Goal: Task Accomplishment & Management: Use online tool/utility

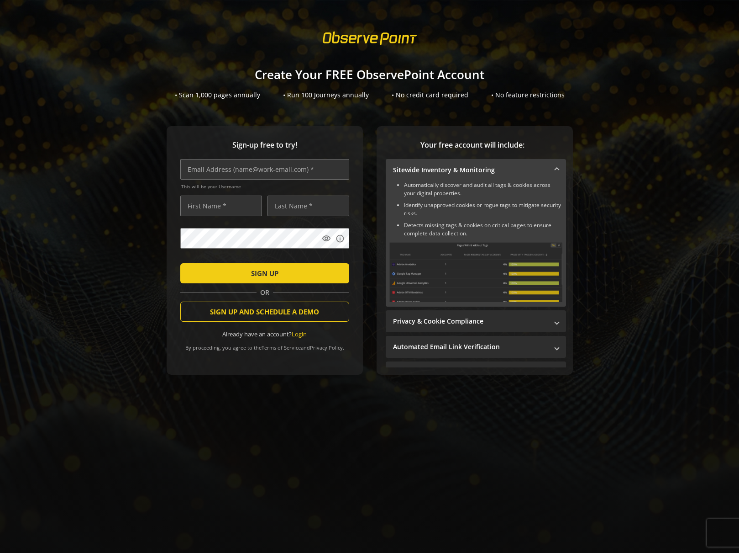
drag, startPoint x: 507, startPoint y: 98, endPoint x: 430, endPoint y: 78, distance: 79.9
click at [507, 98] on div "• No feature restrictions" at bounding box center [528, 94] width 74 height 9
click at [379, 42] on span at bounding box center [370, 38] width 111 height 26
click at [284, 167] on input "text" at bounding box center [264, 169] width 169 height 21
type input "[EMAIL_ADDRESS][DOMAIN_NAME]"
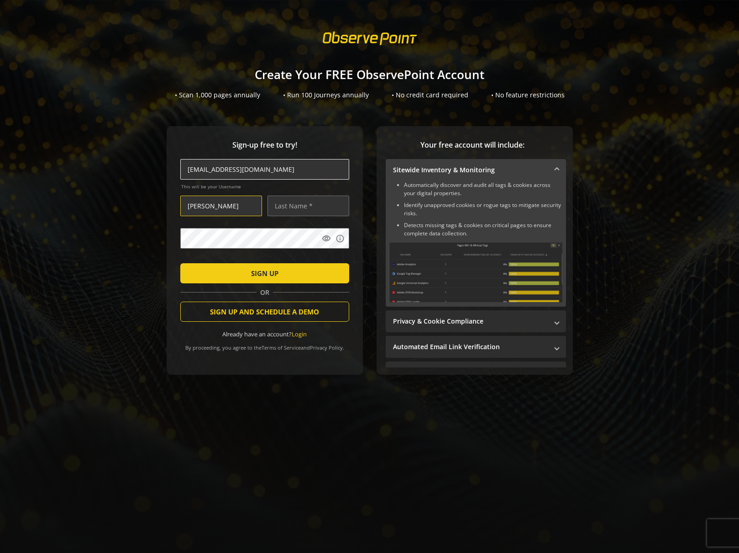
type input "[PERSON_NAME]"
click at [318, 206] on input "Kleckne" at bounding box center [309, 205] width 82 height 21
type input "[PERSON_NAME]"
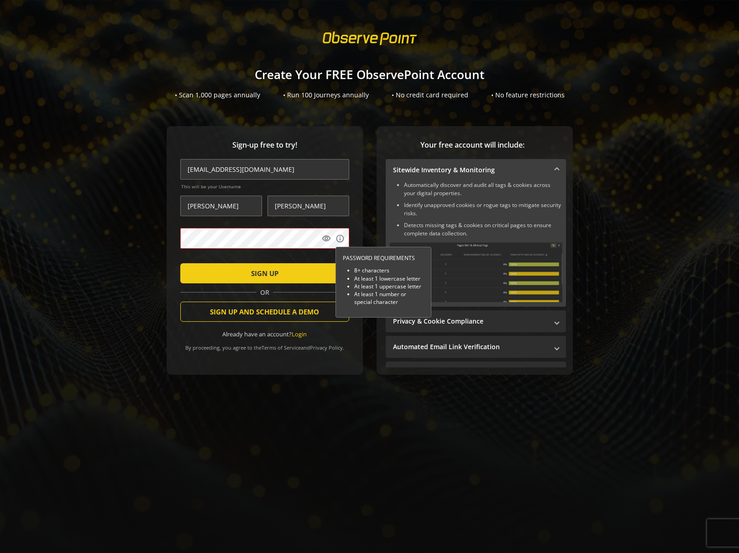
click at [137, 235] on div "Sign-up free to try! [EMAIL_ADDRESS][DOMAIN_NAME] This will be your Username [P…" at bounding box center [369, 268] width 717 height 285
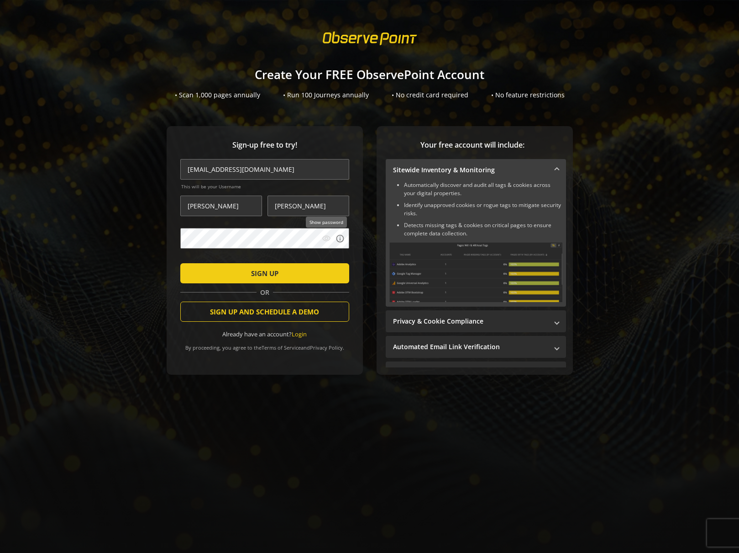
click at [326, 241] on mat-icon "visibility" at bounding box center [326, 238] width 9 height 9
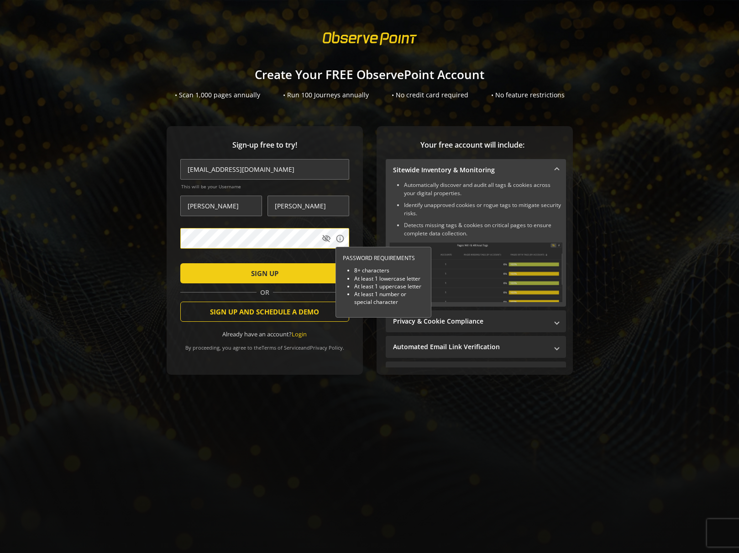
click at [132, 236] on div "Sign-up free to try! [EMAIL_ADDRESS][DOMAIN_NAME] This will be your Username [P…" at bounding box center [369, 268] width 717 height 285
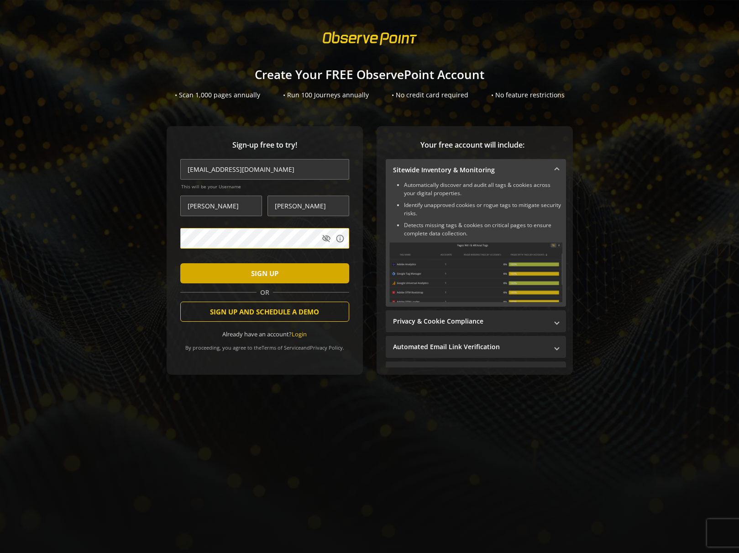
click at [265, 278] on span "SIGN UP" at bounding box center [264, 273] width 27 height 16
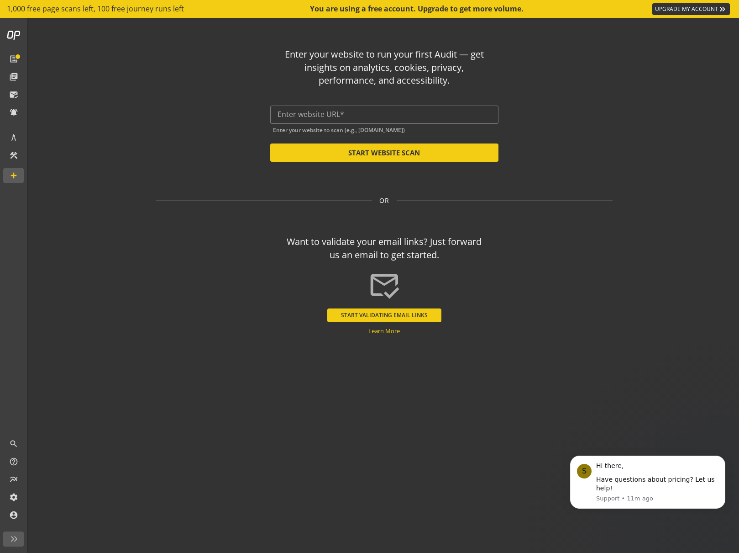
click at [621, 144] on div "Enter your website to run your first Audit — get insights on analytics, cookies…" at bounding box center [384, 265] width 534 height 494
click at [573, 106] on div "Enter your website to run your first Audit — get insights on analytics, cookies…" at bounding box center [384, 101] width 457 height 121
drag, startPoint x: 506, startPoint y: 353, endPoint x: 508, endPoint y: 343, distance: 10.2
click at [506, 354] on div "Enter your website to run your first Audit — get insights on analytics, cookies…" at bounding box center [384, 265] width 534 height 494
click at [489, 266] on div "Want to validate your email links? Just forward us an email to get started. [PE…" at bounding box center [384, 281] width 457 height 107
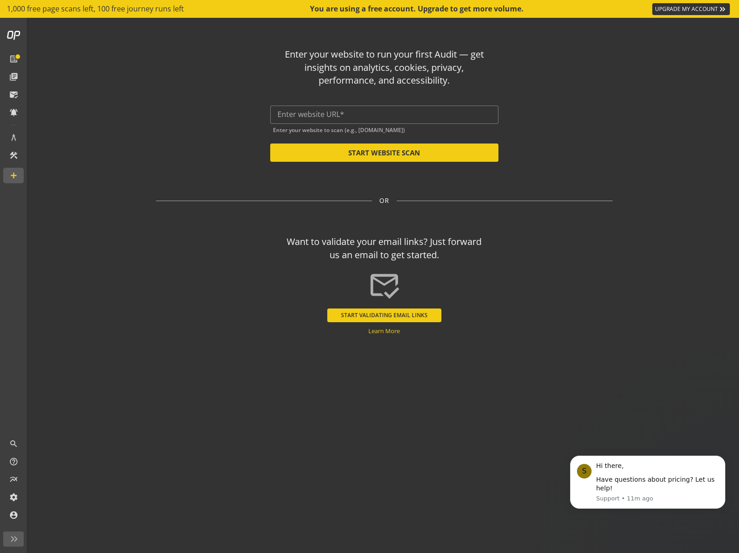
click at [105, 140] on op-start "Enter your website to run your first Audit — get insights on analytics, cookies…" at bounding box center [384, 285] width 710 height 535
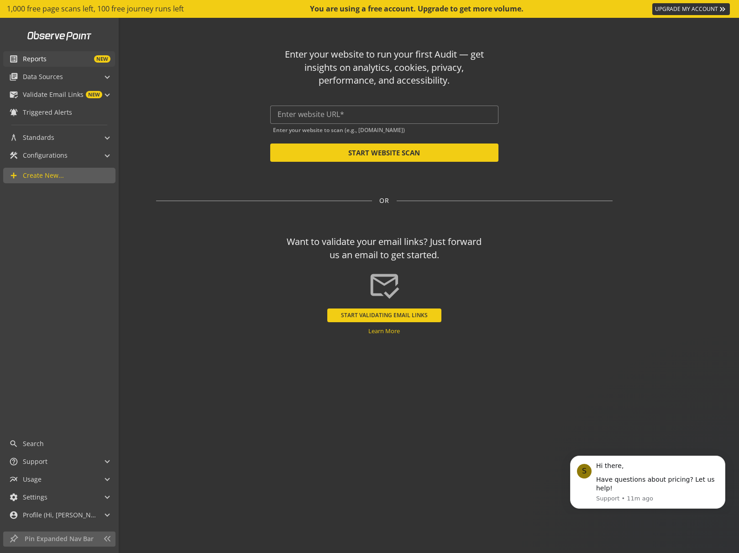
click at [34, 59] on span "Reports" at bounding box center [35, 58] width 24 height 9
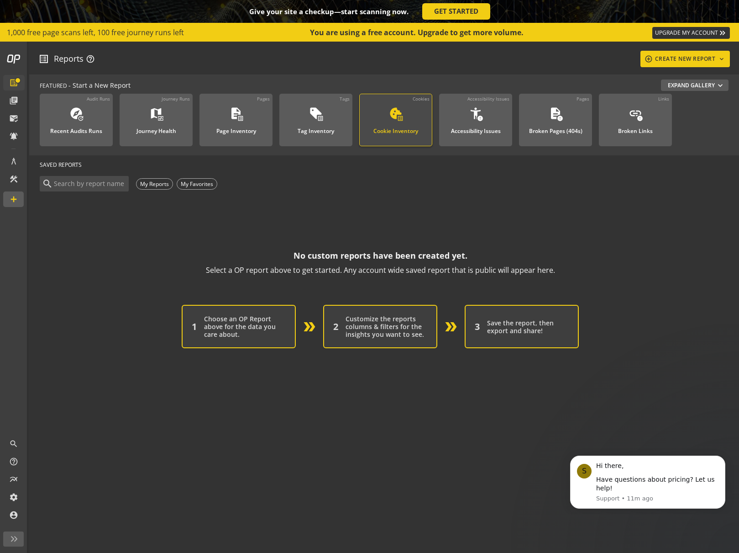
click at [391, 123] on div "Cookie Inventory" at bounding box center [396, 128] width 45 height 12
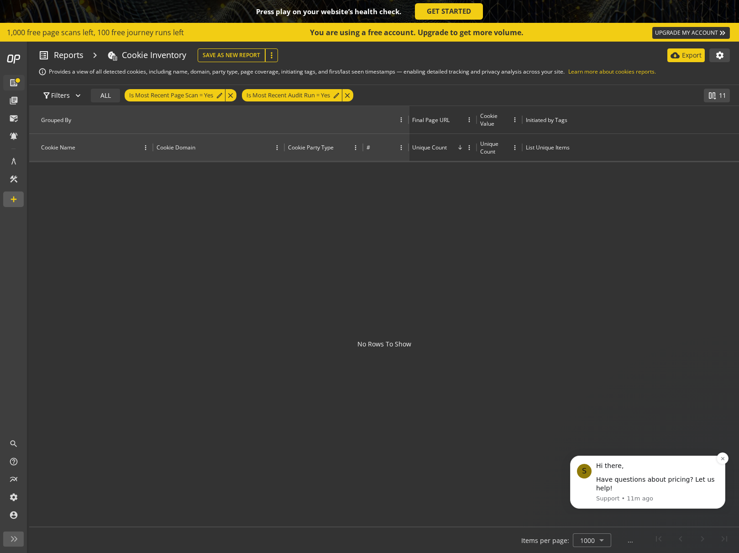
click at [652, 481] on div "Have questions about pricing? Let us help!" at bounding box center [657, 484] width 122 height 18
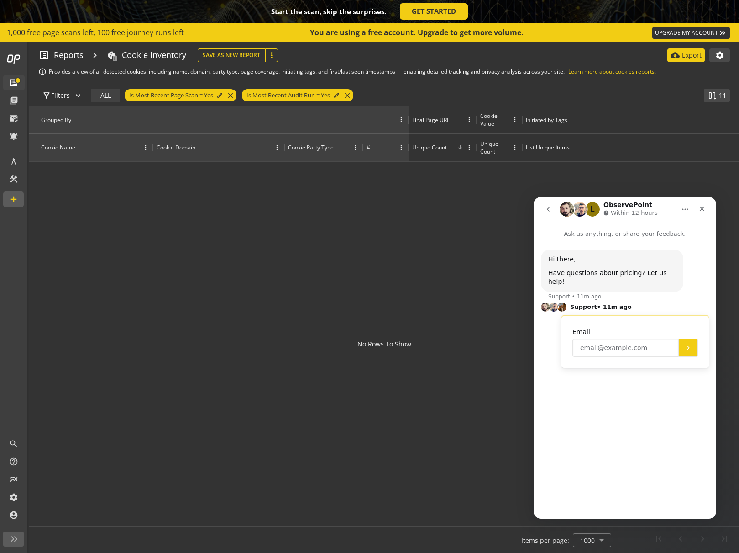
click at [606, 341] on input "Enter your email" at bounding box center [626, 347] width 106 height 18
click at [544, 384] on div "Hi there, Have questions about pricing? Let us help! Support • 11m ago Support …" at bounding box center [625, 374] width 183 height 272
click at [702, 209] on icon "Close" at bounding box center [702, 208] width 5 height 5
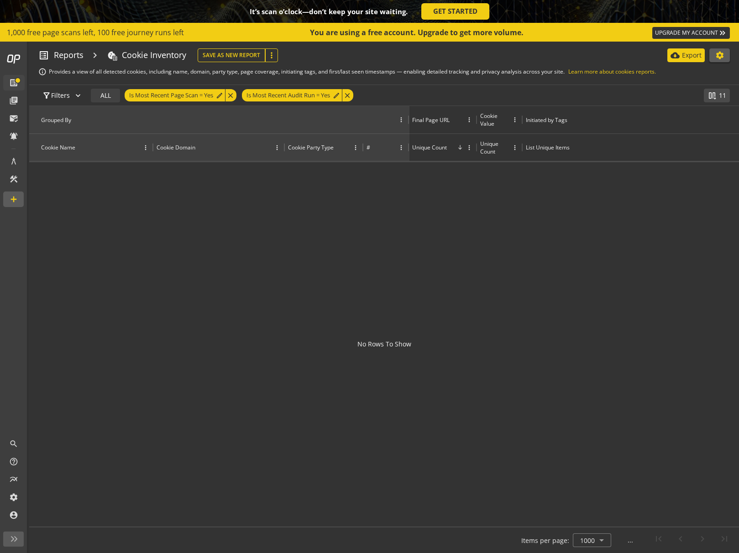
click at [716, 58] on mat-icon "settings" at bounding box center [720, 55] width 9 height 9
click at [333, 181] on div at bounding box center [369, 276] width 739 height 553
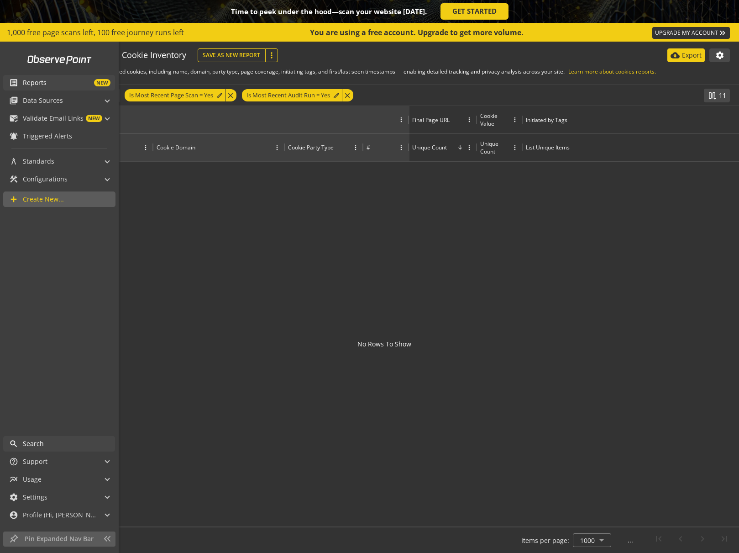
click at [42, 446] on span "Search" at bounding box center [33, 443] width 21 height 9
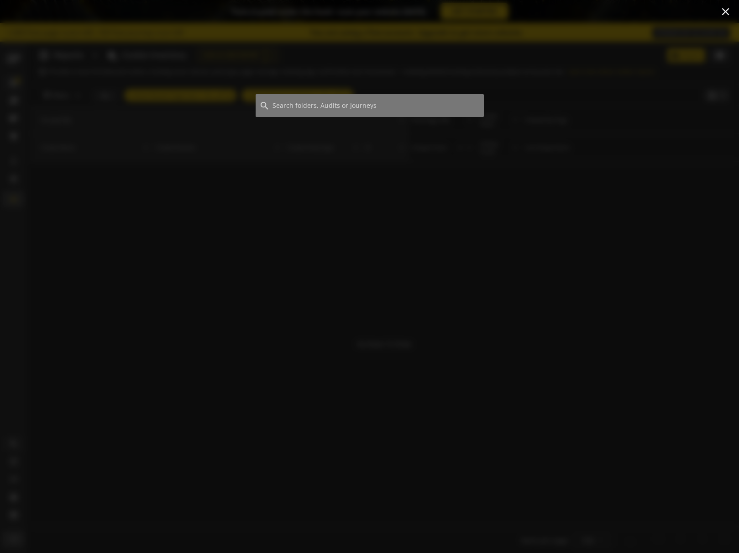
click at [107, 427] on div at bounding box center [369, 289] width 739 height 527
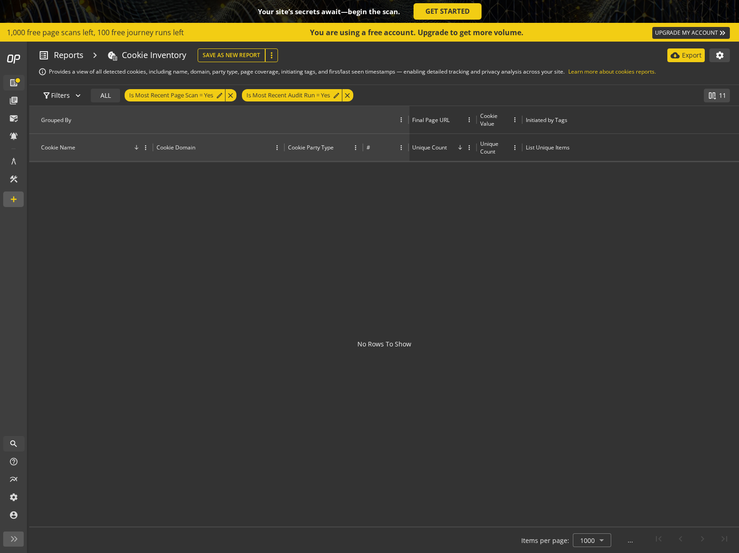
click at [95, 149] on div "Cookie Name" at bounding box center [96, 147] width 110 height 8
click at [131, 193] on div at bounding box center [384, 344] width 710 height 364
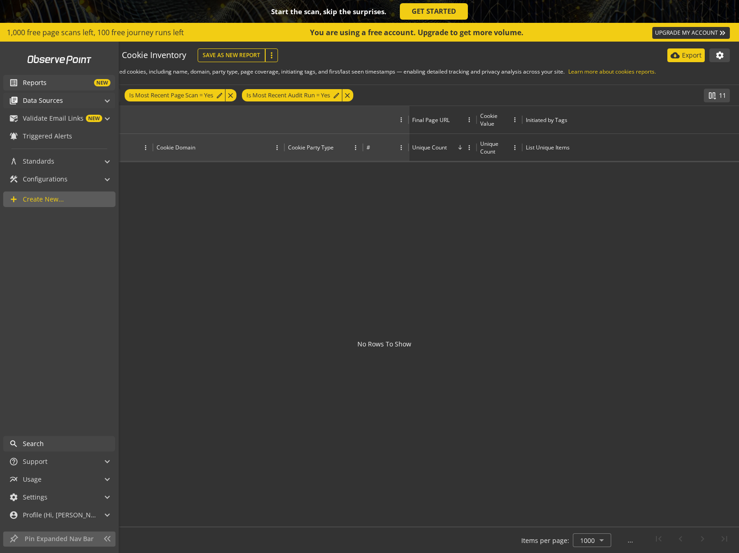
click at [86, 101] on mat-panel-title "library_books Data Sources" at bounding box center [53, 101] width 89 height 16
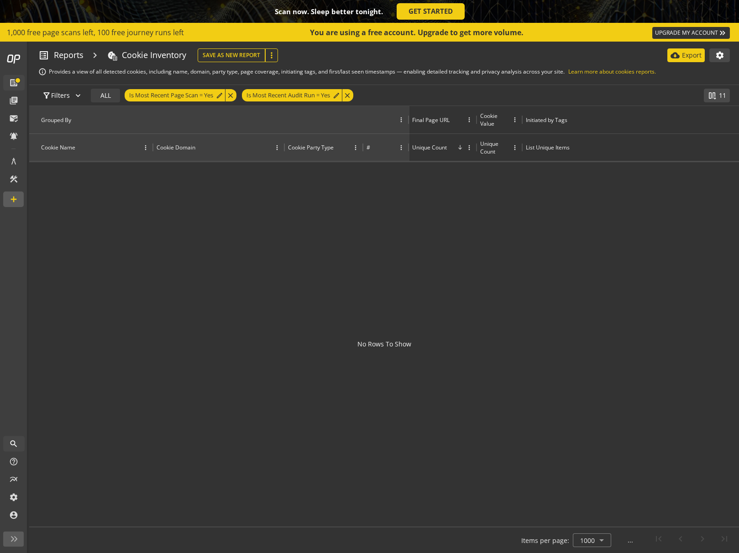
click at [183, 200] on div at bounding box center [384, 344] width 710 height 364
click at [72, 55] on span "Reports" at bounding box center [69, 55] width 30 height 12
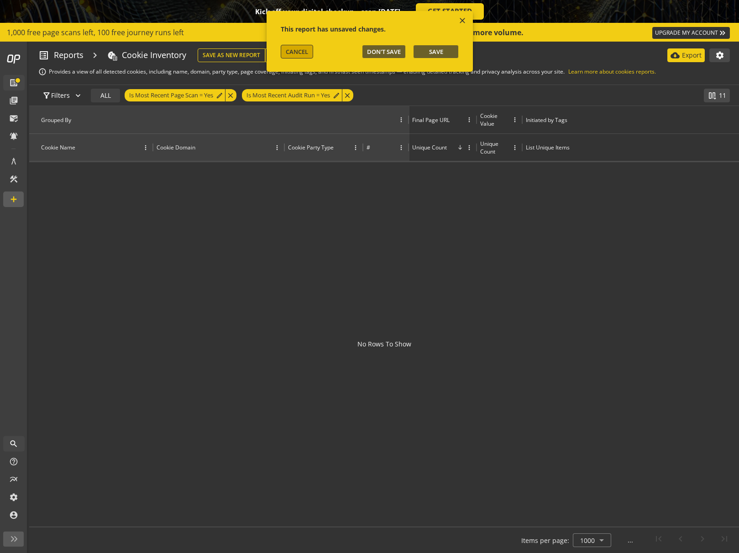
click at [299, 52] on span "CANCEL" at bounding box center [297, 51] width 22 height 8
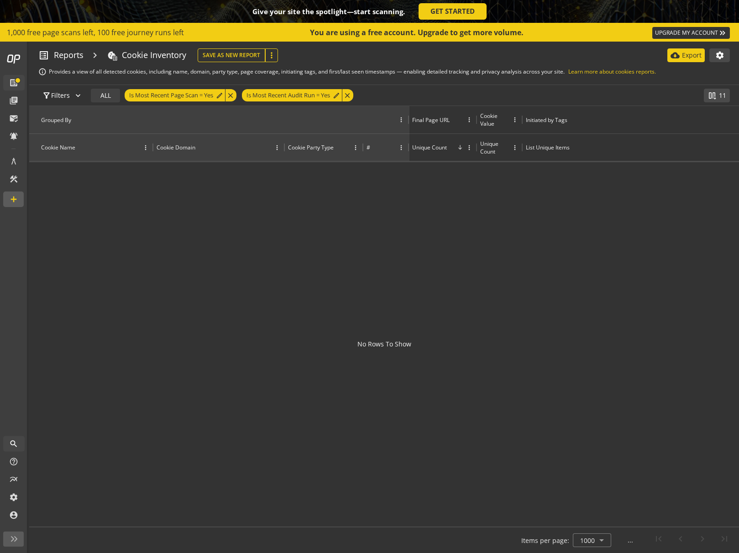
click at [358, 211] on div at bounding box center [384, 344] width 710 height 364
click at [329, 246] on div at bounding box center [384, 344] width 710 height 364
click at [724, 57] on mat-icon "settings" at bounding box center [720, 55] width 9 height 9
click at [601, 183] on div at bounding box center [369, 276] width 739 height 553
click at [231, 94] on div "close" at bounding box center [230, 95] width 11 height 12
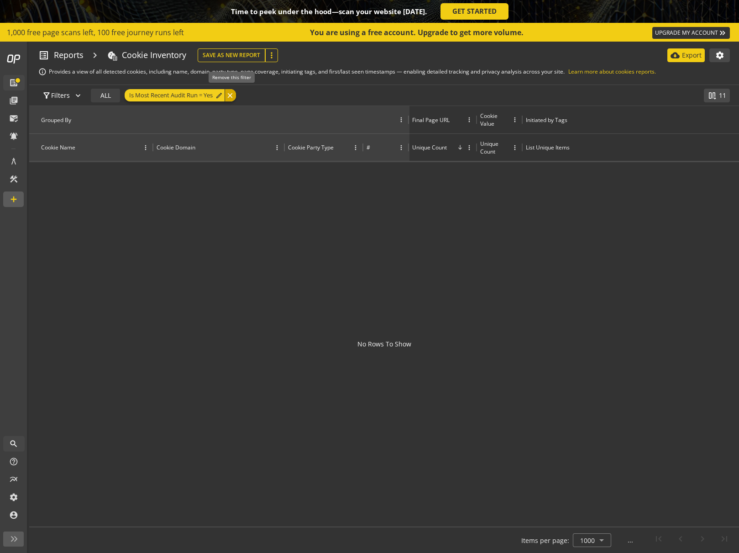
click at [231, 96] on div "close" at bounding box center [230, 95] width 11 height 12
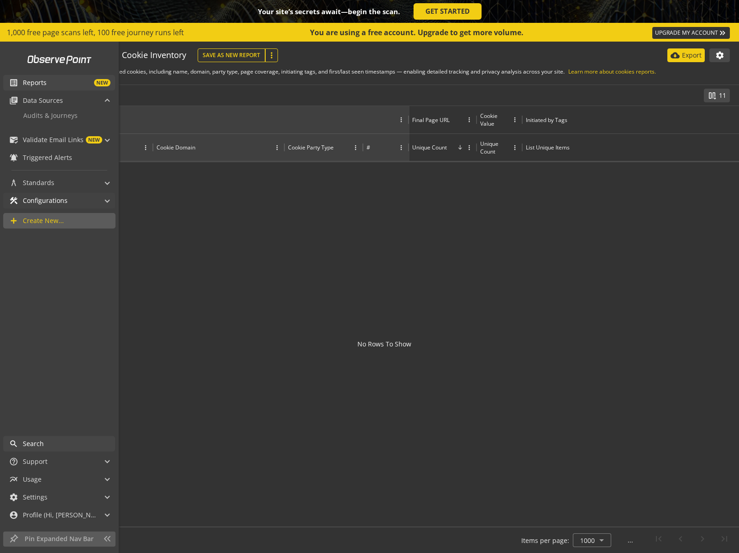
click at [43, 201] on span "Configurations" at bounding box center [45, 200] width 45 height 9
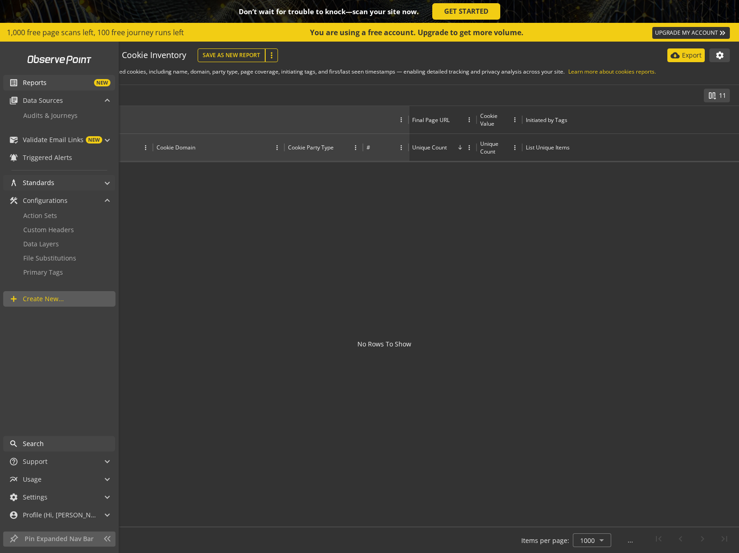
click at [45, 185] on span "Standards" at bounding box center [39, 182] width 32 height 9
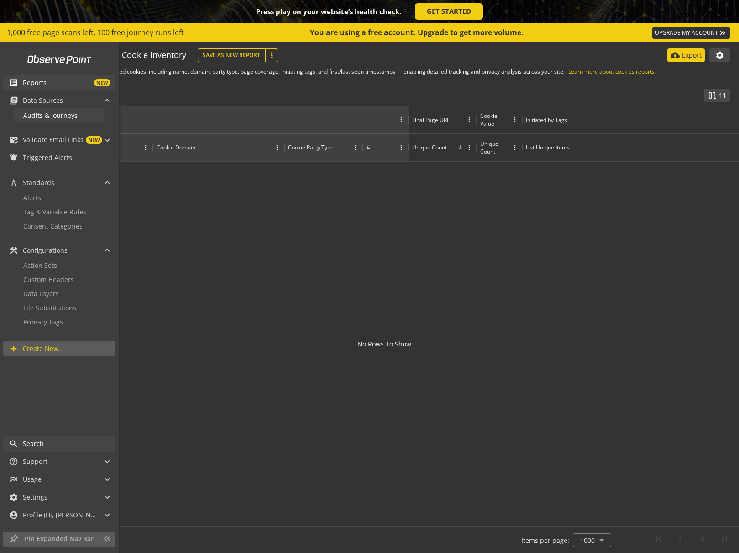
click at [47, 115] on span "Audits & Journeys" at bounding box center [50, 115] width 54 height 9
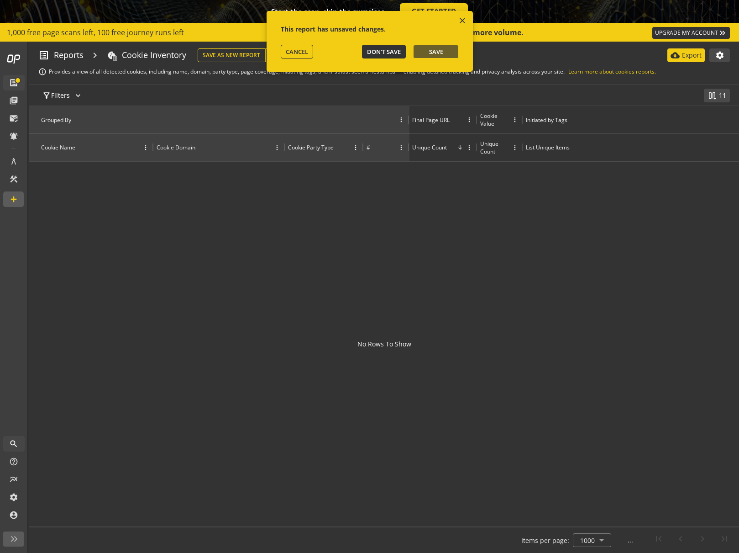
click at [377, 51] on span "Don't Save" at bounding box center [384, 51] width 34 height 8
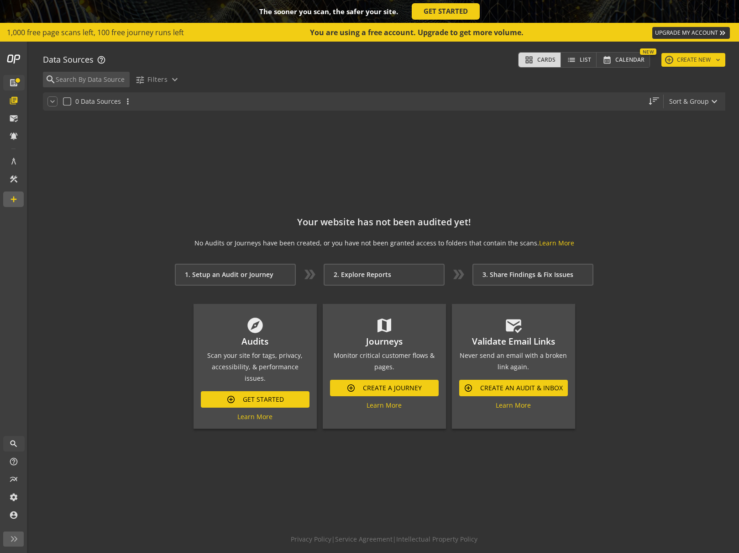
click at [164, 124] on div "Your website has not been audited yet! No Audits or Journeys have been created,…" at bounding box center [384, 318] width 683 height 415
click at [69, 102] on input "checkbox" at bounding box center [66, 101] width 7 height 7
checkbox input "true"
click at [227, 175] on div "Your website has not been audited yet! No Audits or Journeys have been created,…" at bounding box center [384, 318] width 683 height 415
click at [262, 392] on span "Get Started" at bounding box center [263, 399] width 41 height 16
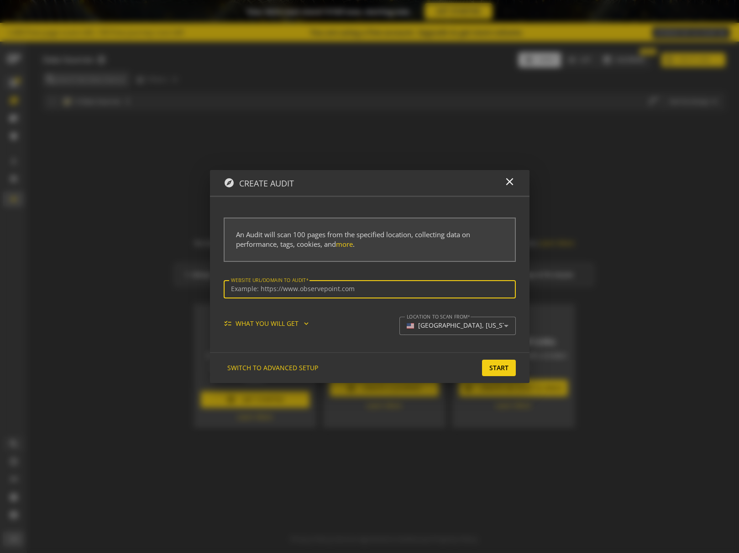
click at [302, 327] on mat-icon "expand_more" at bounding box center [306, 323] width 8 height 8
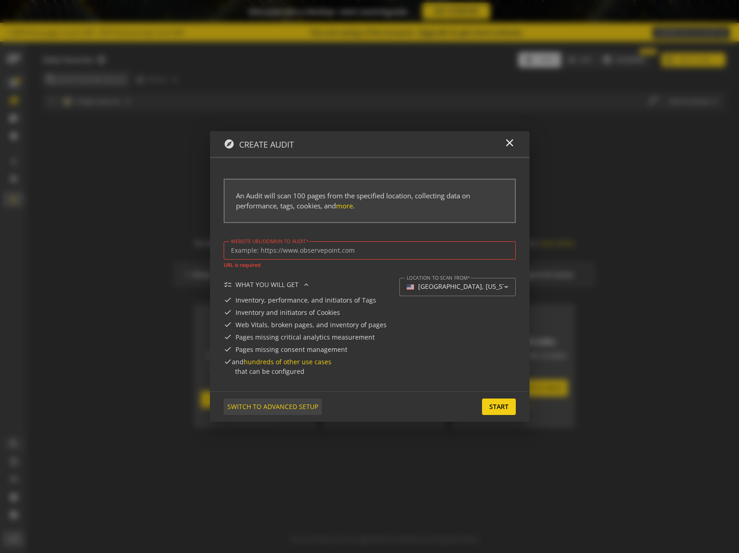
click at [303, 406] on span "SWITCH TO ADVANCED SETUP" at bounding box center [272, 406] width 91 height 16
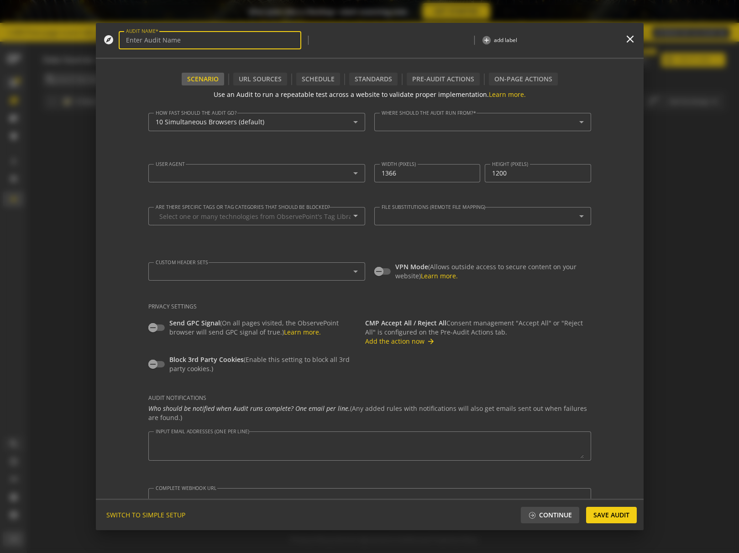
type input "Simple Audit - [DATE] 3:35pm"
type textarea "[EMAIL_ADDRESS][DOMAIN_NAME]"
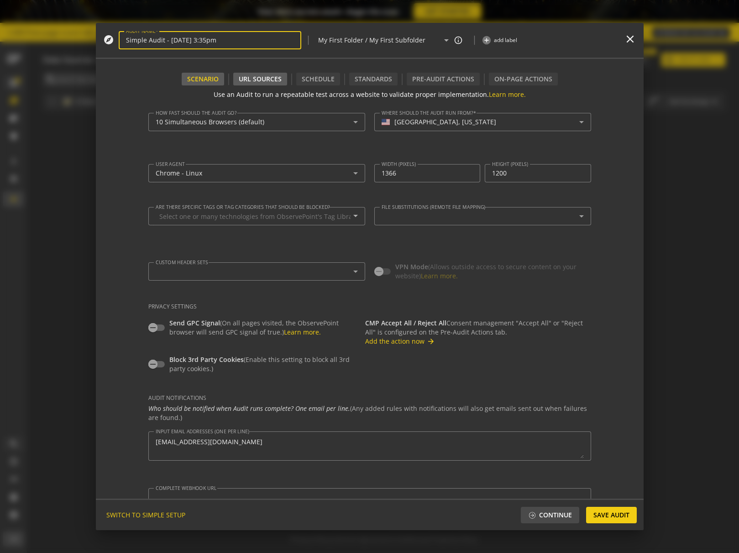
click at [264, 82] on div "URL Sources" at bounding box center [260, 79] width 54 height 13
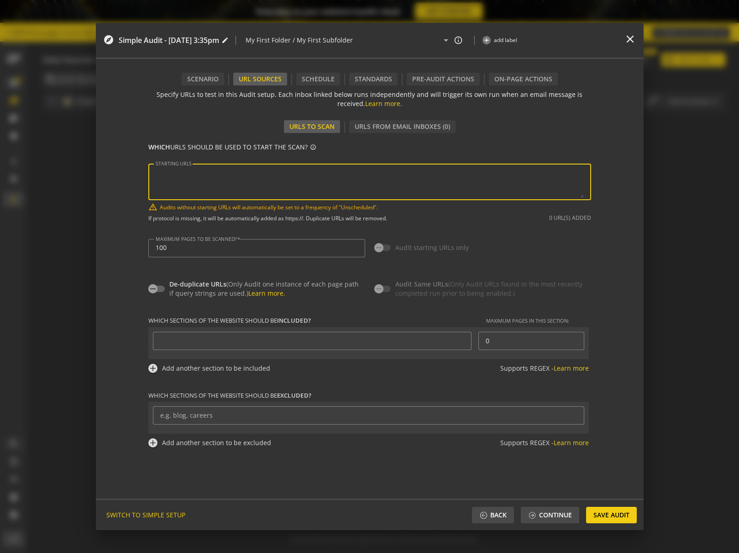
click at [322, 180] on textarea "STARTING URLS" at bounding box center [370, 182] width 428 height 32
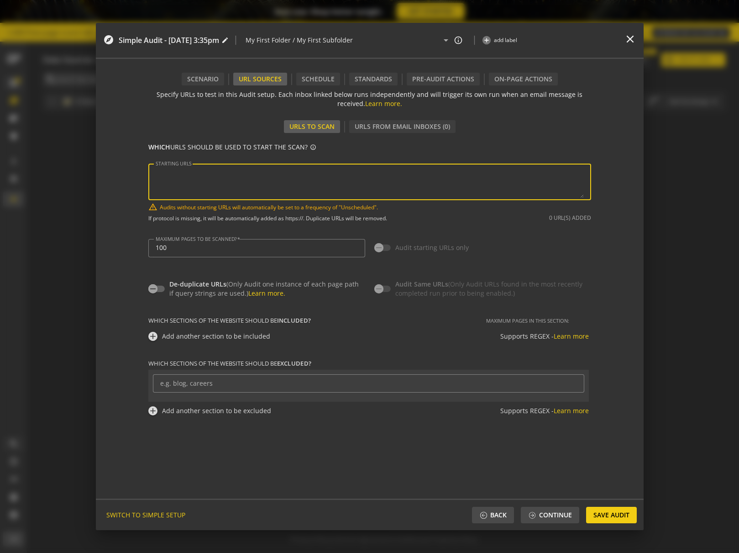
click at [286, 178] on textarea "STARTING URLS" at bounding box center [370, 182] width 428 height 32
paste textarea "[URL][DOMAIN_NAME]"
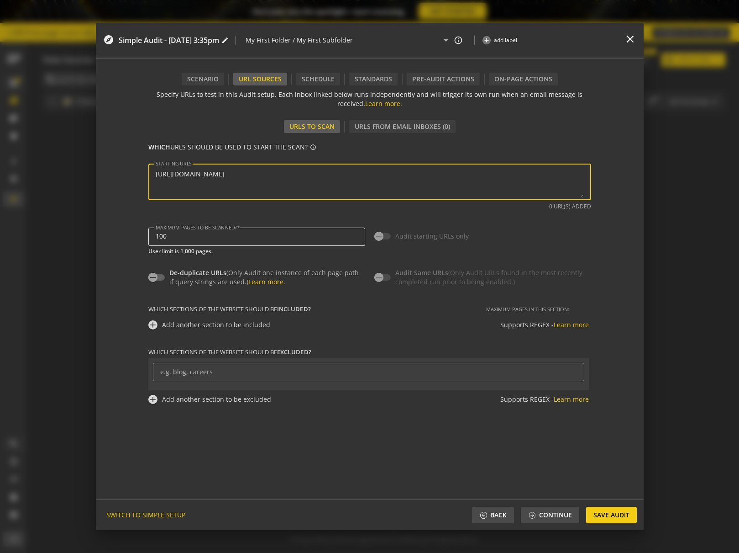
type textarea "[URL][DOMAIN_NAME]"
click at [250, 239] on input "100" at bounding box center [257, 236] width 202 height 8
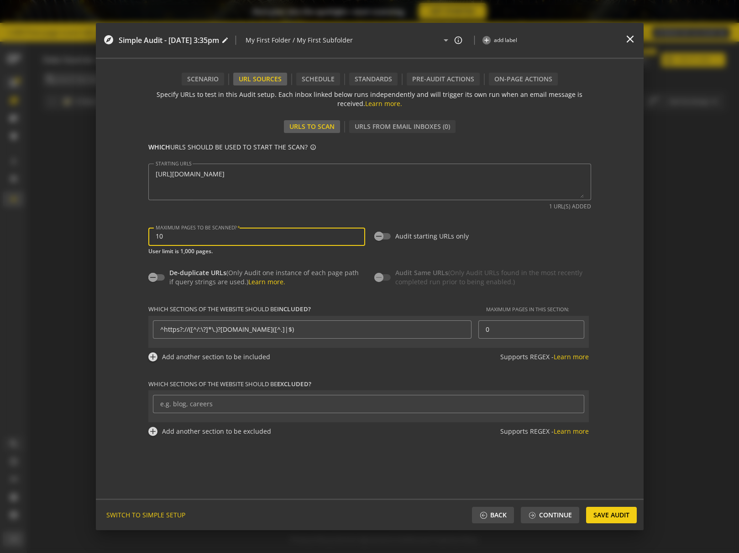
type input "1"
click at [123, 258] on form "Use an Audit to run a repeatable test across a website to validate proper imple…" at bounding box center [370, 291] width 548 height 413
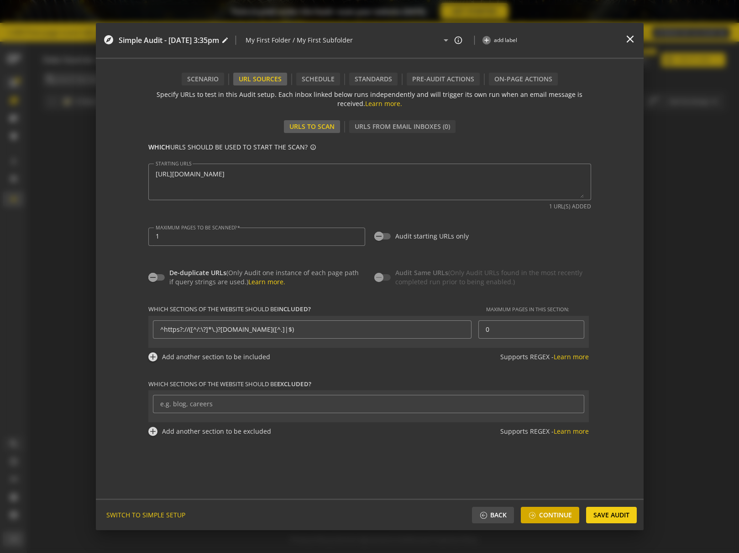
click at [558, 519] on span "Continue" at bounding box center [555, 514] width 33 height 16
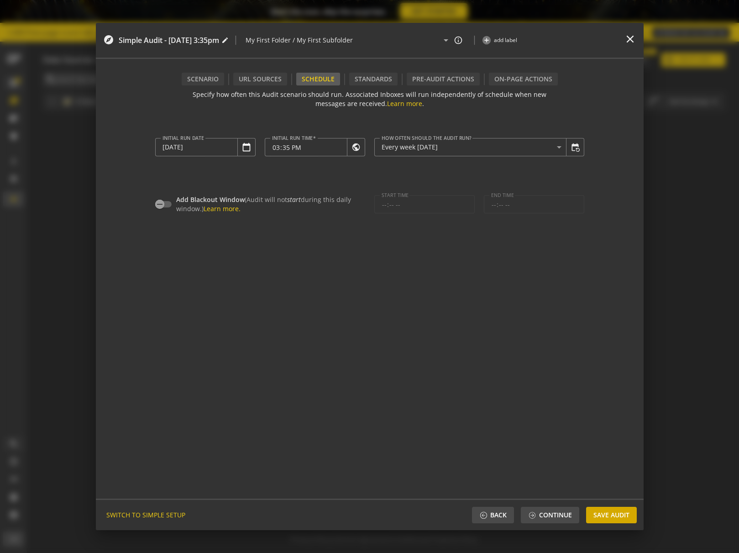
click at [612, 517] on span "Save Audit" at bounding box center [612, 514] width 36 height 16
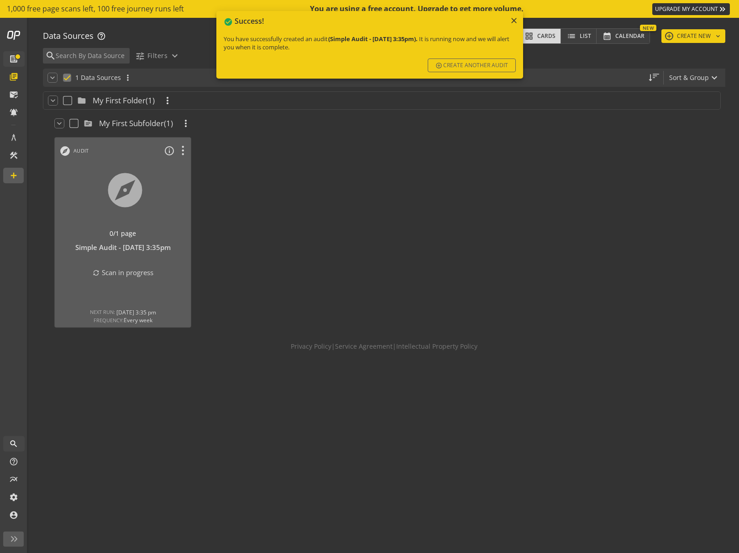
click at [513, 19] on mat-icon "close" at bounding box center [514, 20] width 9 height 9
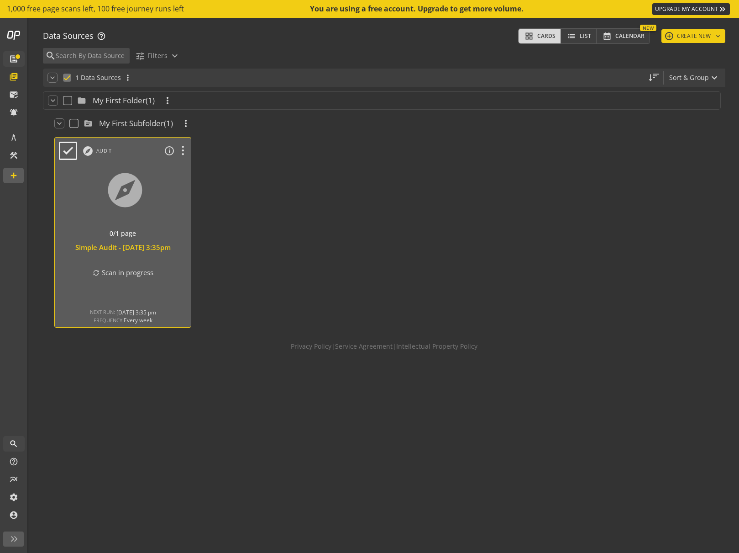
click at [129, 195] on div at bounding box center [123, 201] width 143 height 77
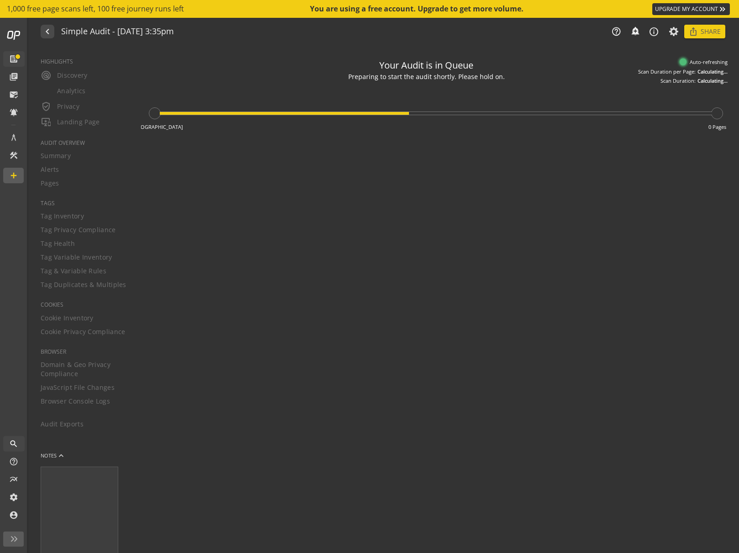
type textarea "Notes can include: -a description of what this audit is validating -changes in …"
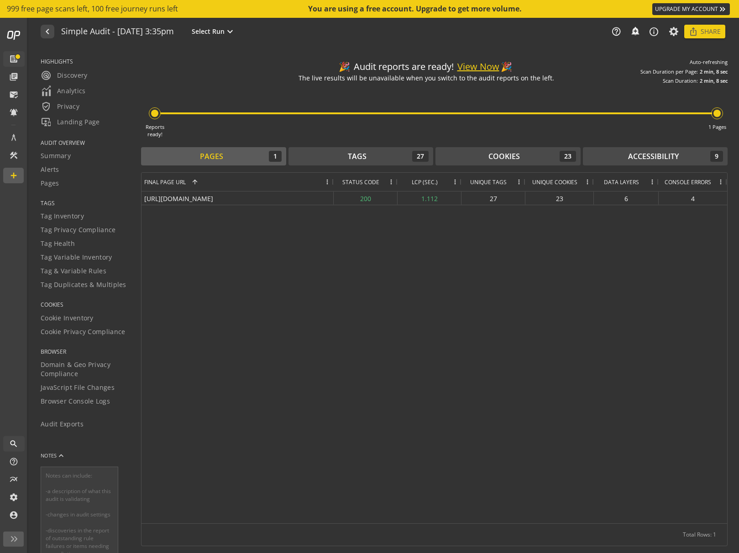
click at [302, 237] on div "[URL][DOMAIN_NAME] 200 1.112 27 23 6 4" at bounding box center [435, 357] width 586 height 332
click at [258, 198] on div "[URL][DOMAIN_NAME]" at bounding box center [238, 197] width 192 height 13
click at [503, 154] on div "Cookies" at bounding box center [505, 156] width 32 height 11
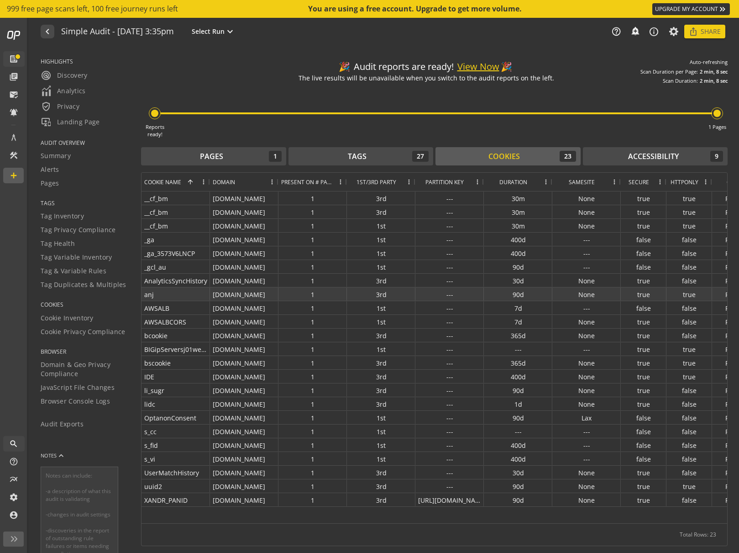
click at [233, 294] on div "[DOMAIN_NAME]" at bounding box center [244, 293] width 69 height 13
